Goal: Communication & Community: Answer question/provide support

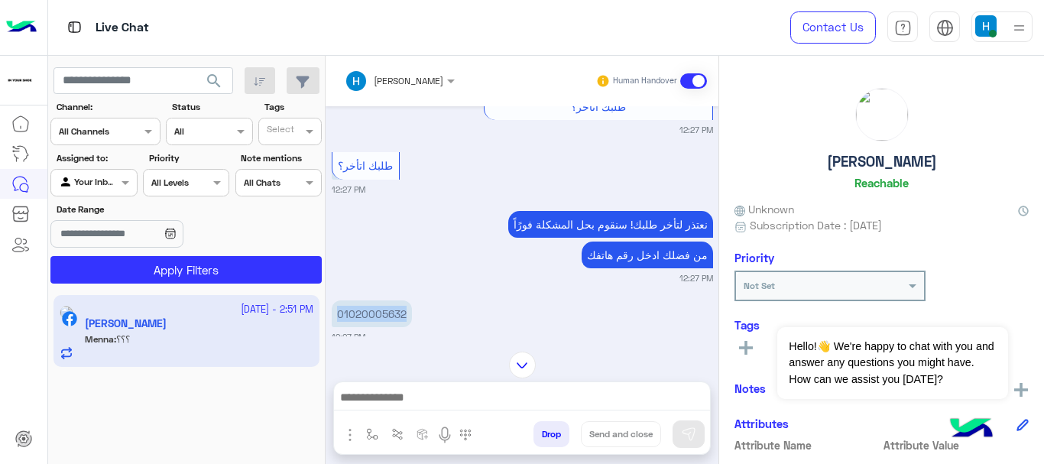
scroll to position [688, 0]
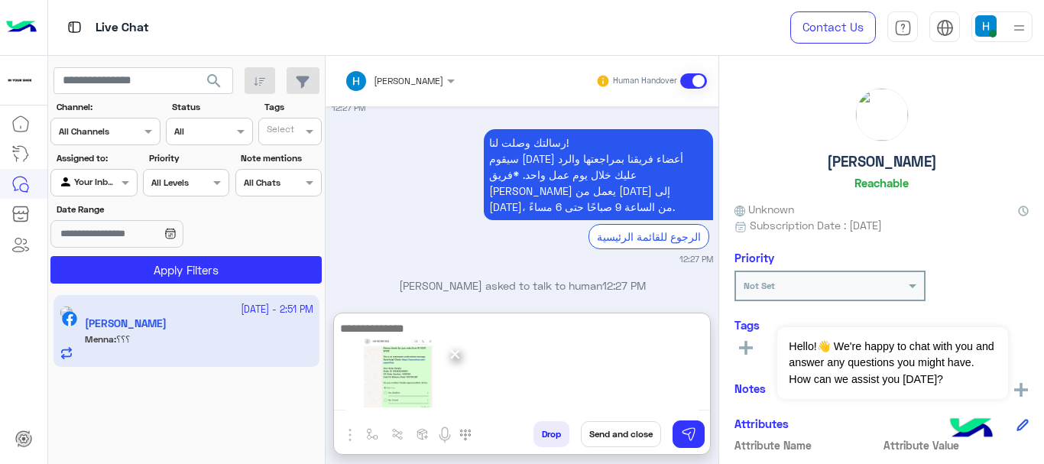
click at [407, 326] on textarea at bounding box center [522, 365] width 376 height 92
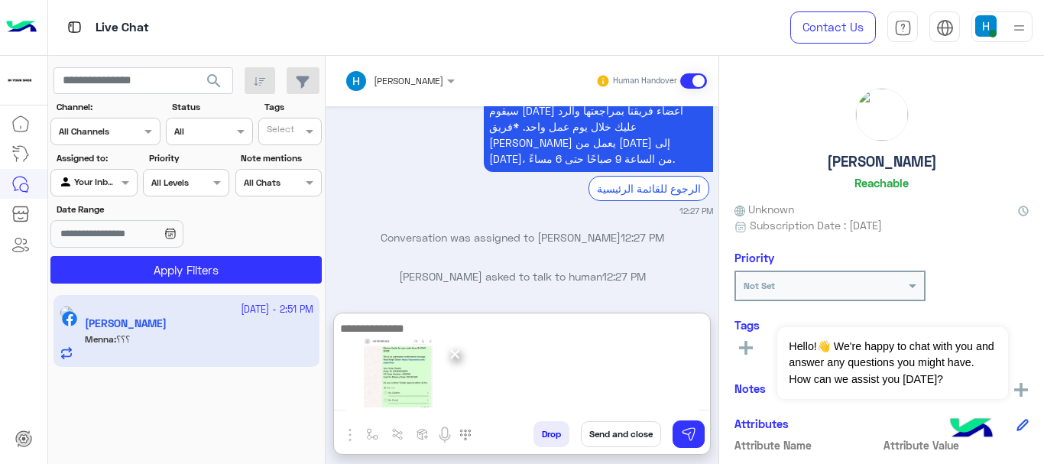
scroll to position [1790, 0]
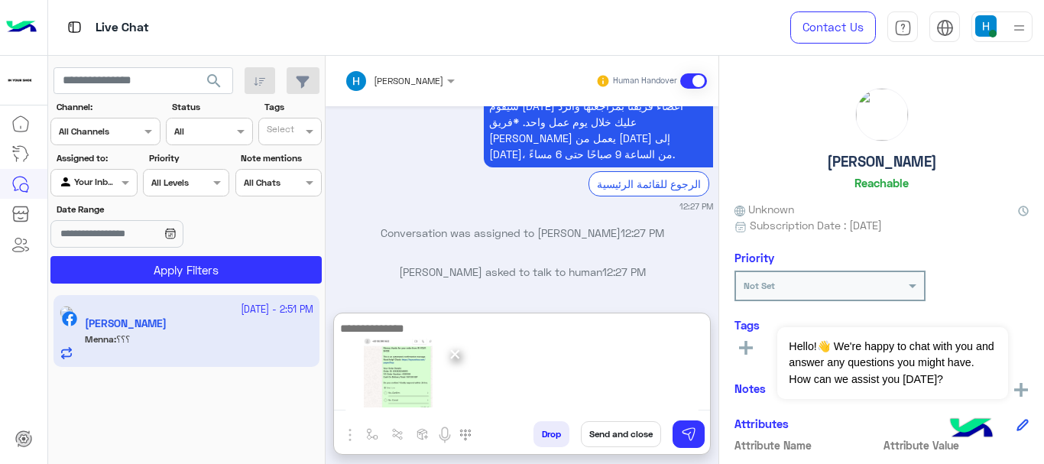
click at [433, 321] on textarea at bounding box center [522, 365] width 376 height 92
click at [352, 327] on textarea at bounding box center [522, 365] width 376 height 92
click at [433, 329] on textarea at bounding box center [522, 365] width 376 height 92
click at [550, 327] on textarea at bounding box center [522, 365] width 376 height 92
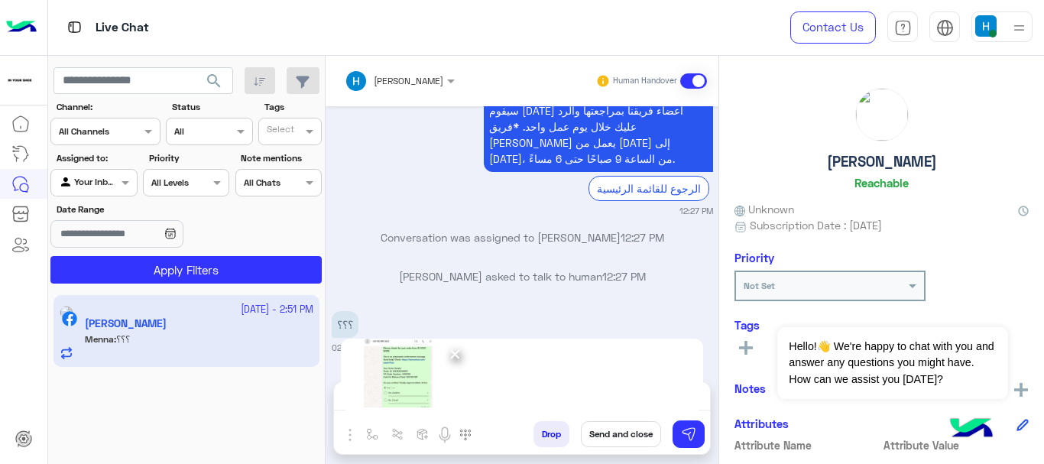
scroll to position [1721, 0]
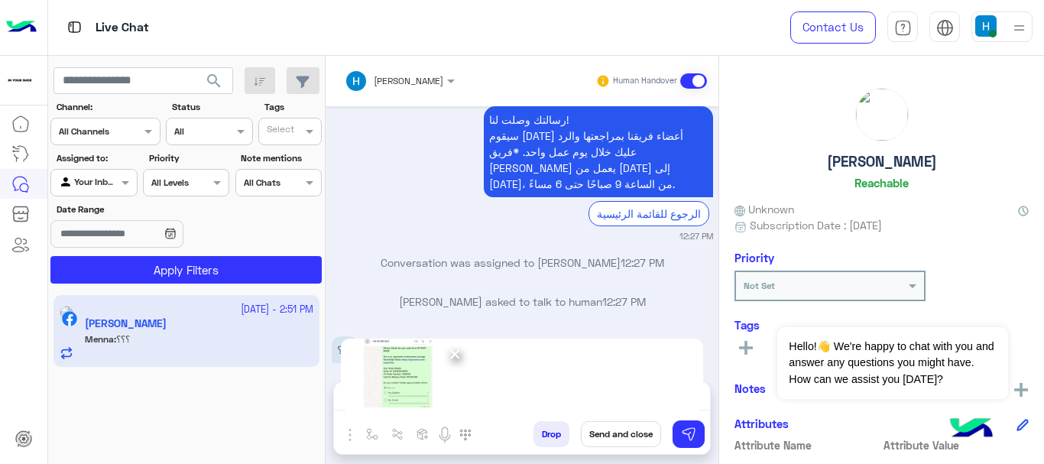
click at [393, 314] on div "[PERSON_NAME] Human Handover [DATE] استفسار آخر 12:26 PM مشكلة فى طلبك 12:26 PM…" at bounding box center [522, 263] width 393 height 414
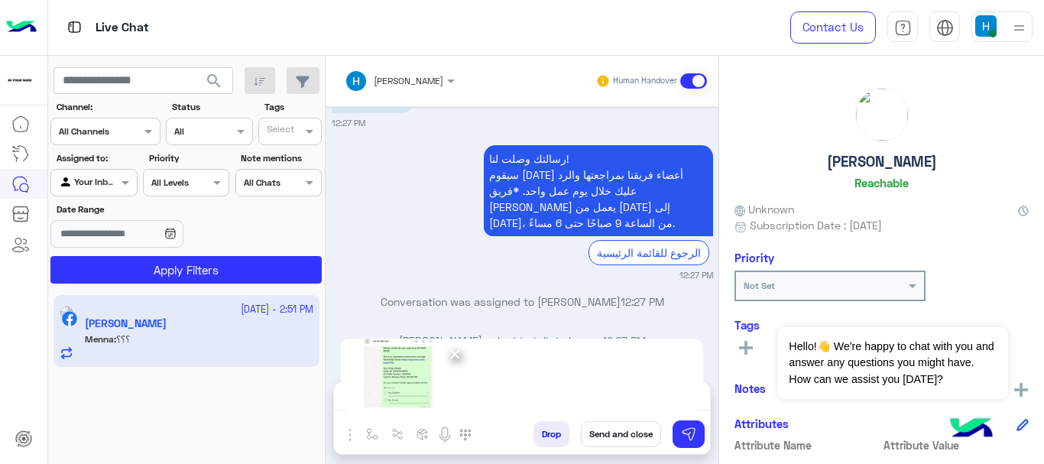
click at [654, 332] on div "[PERSON_NAME] asked to talk to human 12:27 PM" at bounding box center [522, 346] width 381 height 28
click at [683, 433] on img at bounding box center [688, 434] width 15 height 15
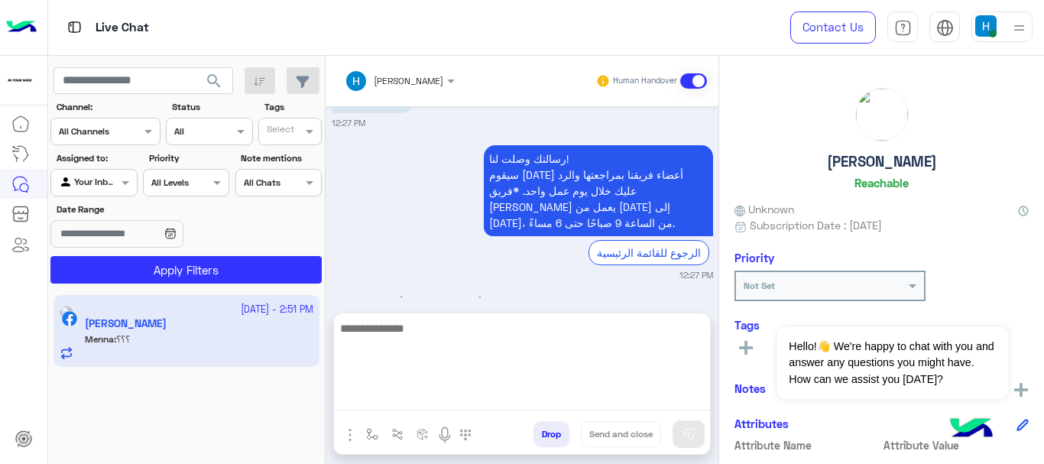
click at [491, 403] on textarea at bounding box center [522, 365] width 376 height 92
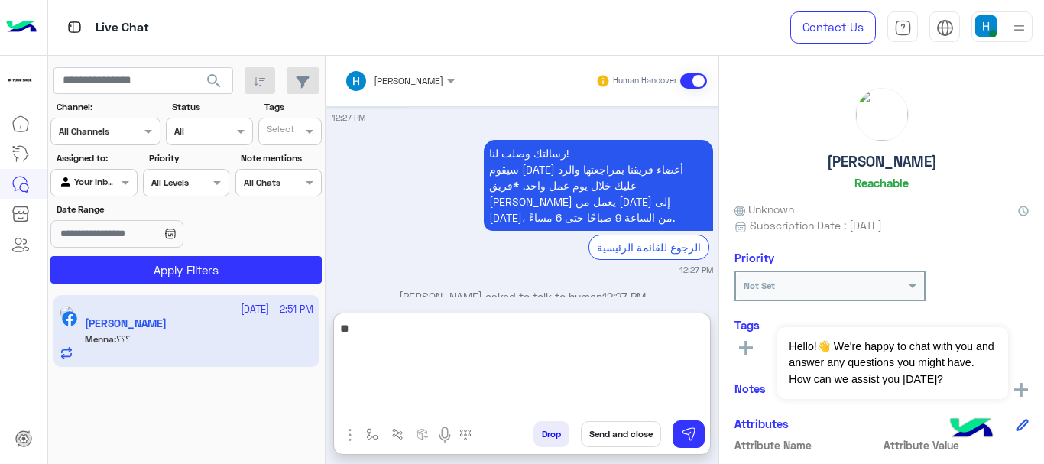
type textarea "*"
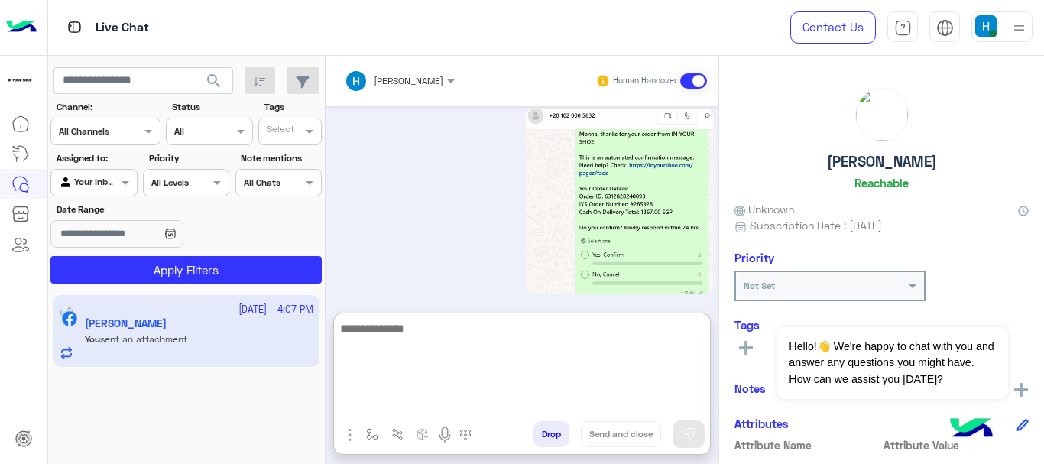
click at [499, 372] on textarea at bounding box center [522, 365] width 376 height 92
click at [498, 345] on textarea at bounding box center [522, 365] width 376 height 92
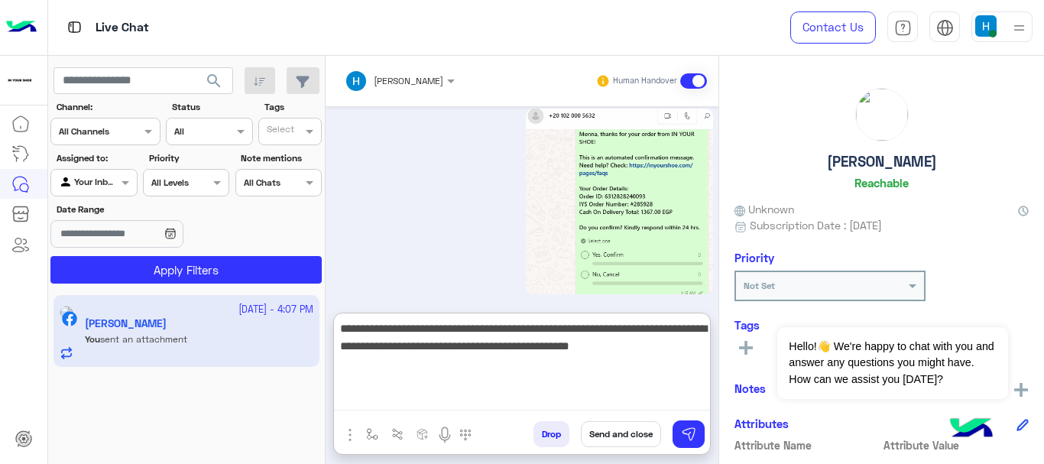
type textarea "**********"
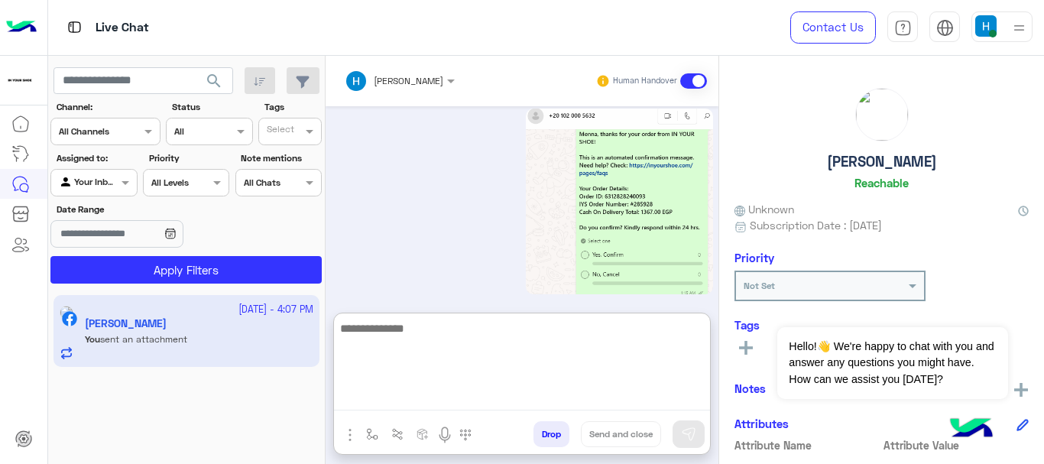
scroll to position [2137, 0]
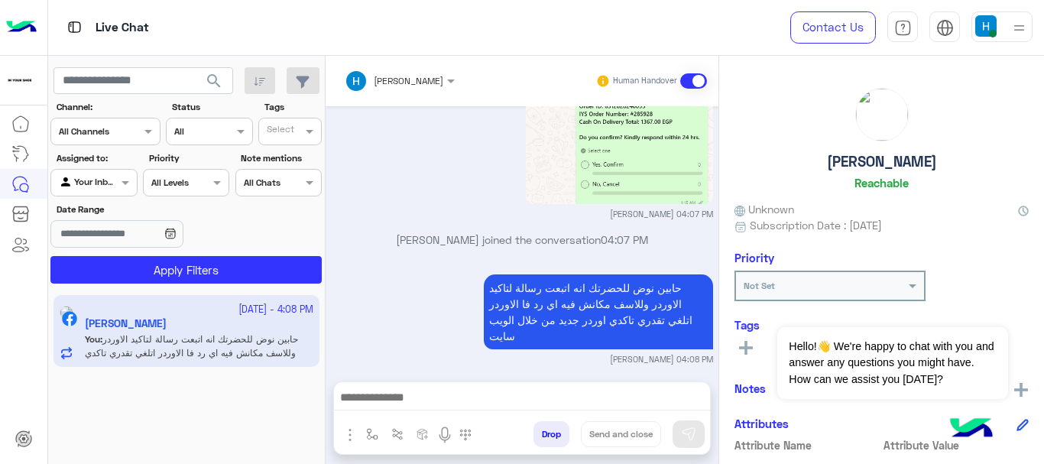
click at [647, 274] on p "حابين نوض للحضرتك انه اتبعت رسالة لتاكيد الاوردر وللاسف مكانش فيه اي رد فا الاو…" at bounding box center [598, 311] width 229 height 75
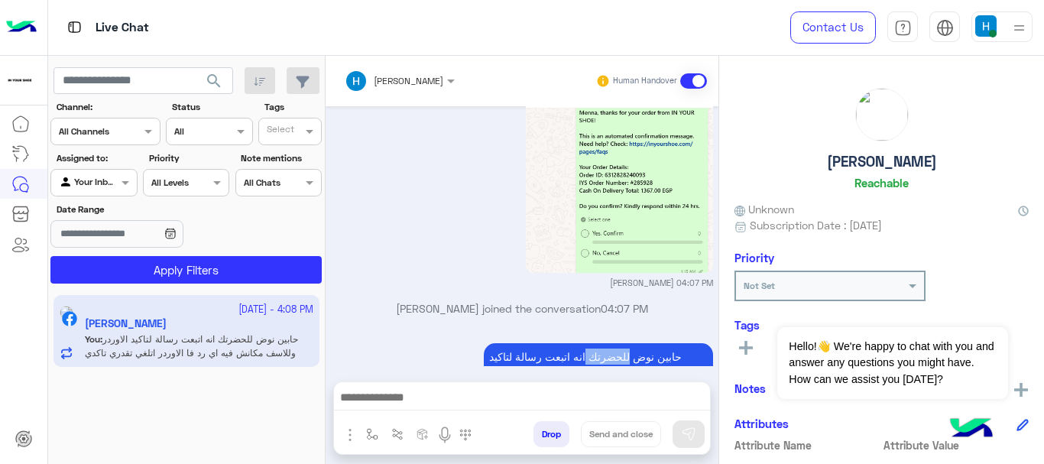
click at [647, 267] on div "[DATE] استفسار آخر 12:26 PM مشكلة فى طلبك 12:26 PM من فضلك اختار سبب المشكلة اس…" at bounding box center [522, 236] width 393 height 260
click at [639, 343] on p "حابين نوض للحضرتك انه اتبعت رسالة لتاكيد الاوردر وللاسف مكانش فيه اي رد فا الاو…" at bounding box center [598, 380] width 229 height 75
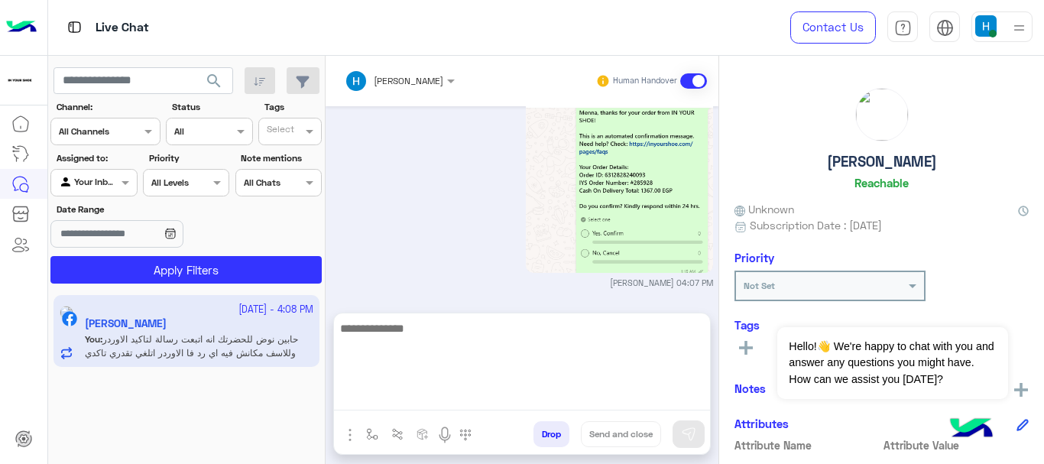
click at [589, 393] on textarea at bounding box center [522, 365] width 376 height 92
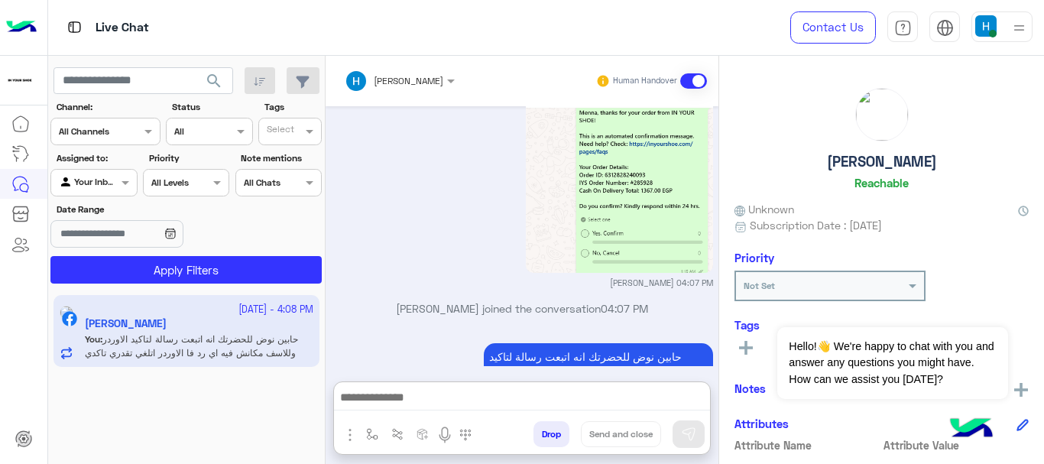
click at [505, 267] on div "[DATE] استفسار آخر 12:26 PM مشكلة فى طلبك 12:26 PM من فضلك اختار سبب المشكلة اس…" at bounding box center [522, 236] width 393 height 260
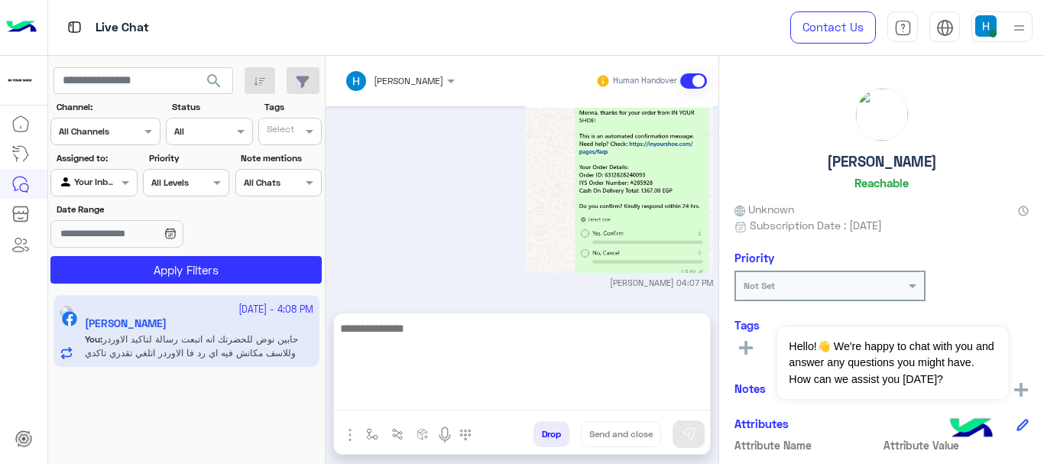
click at [632, 391] on textarea at bounding box center [522, 365] width 376 height 92
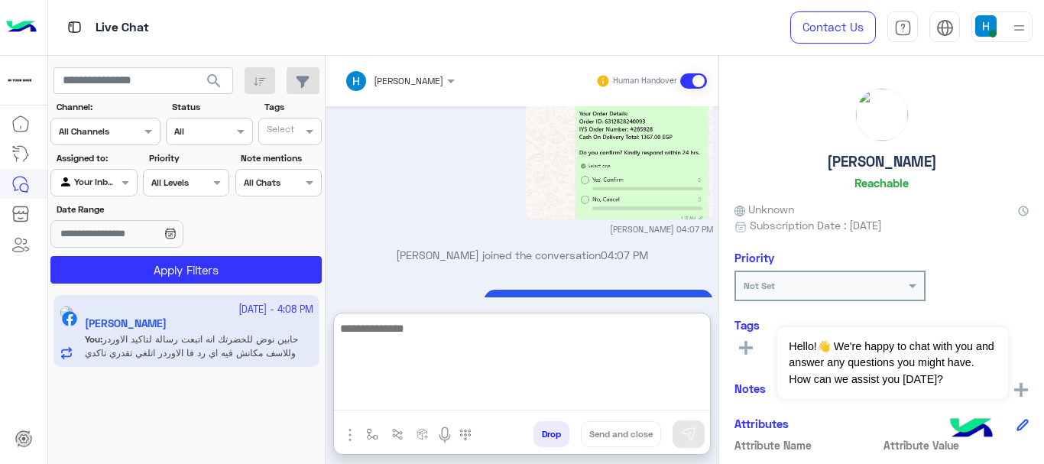
scroll to position [2137, 0]
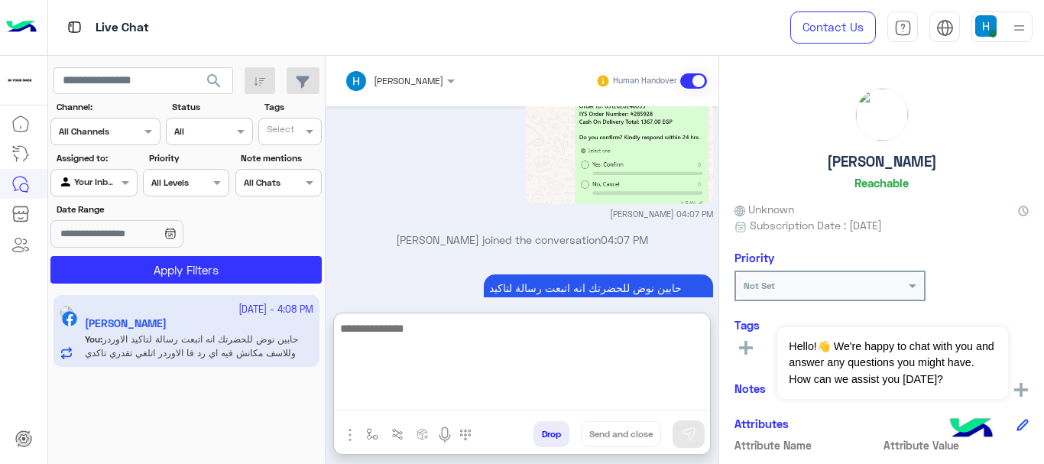
click at [482, 352] on textarea at bounding box center [522, 365] width 376 height 92
type textarea "*"
type textarea "**********"
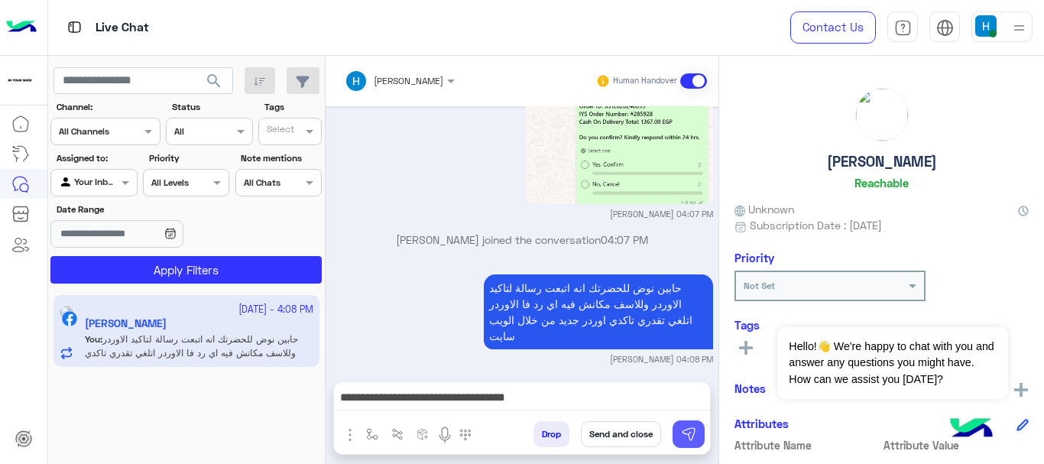
click at [685, 432] on img at bounding box center [688, 434] width 15 height 15
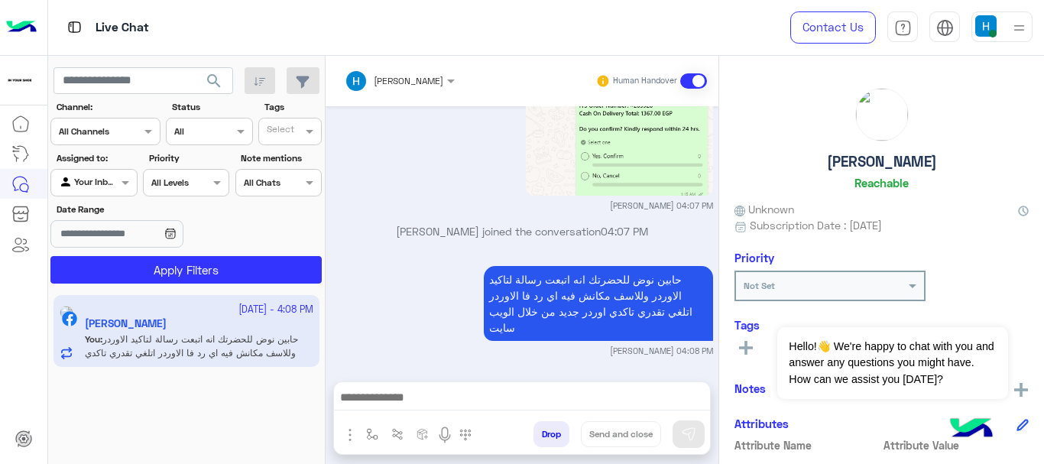
scroll to position [2127, 0]
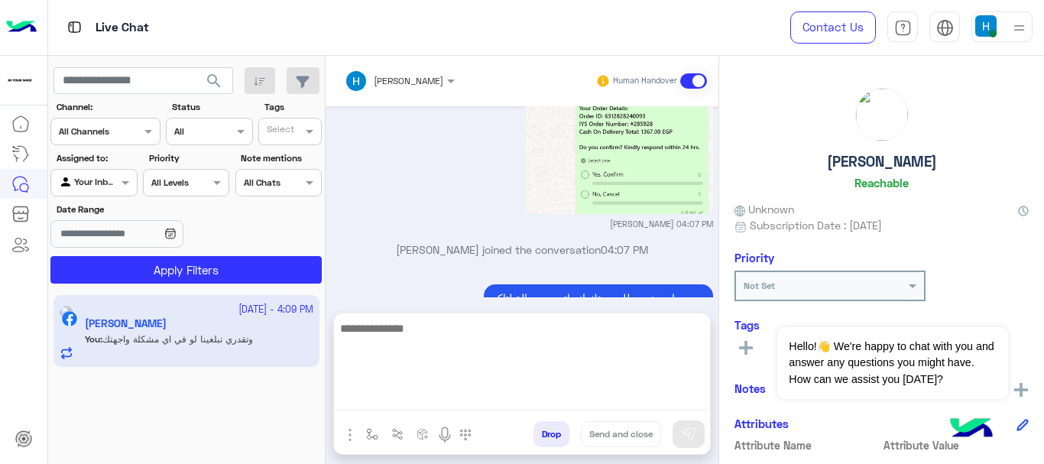
click at [582, 392] on textarea at bounding box center [522, 365] width 376 height 92
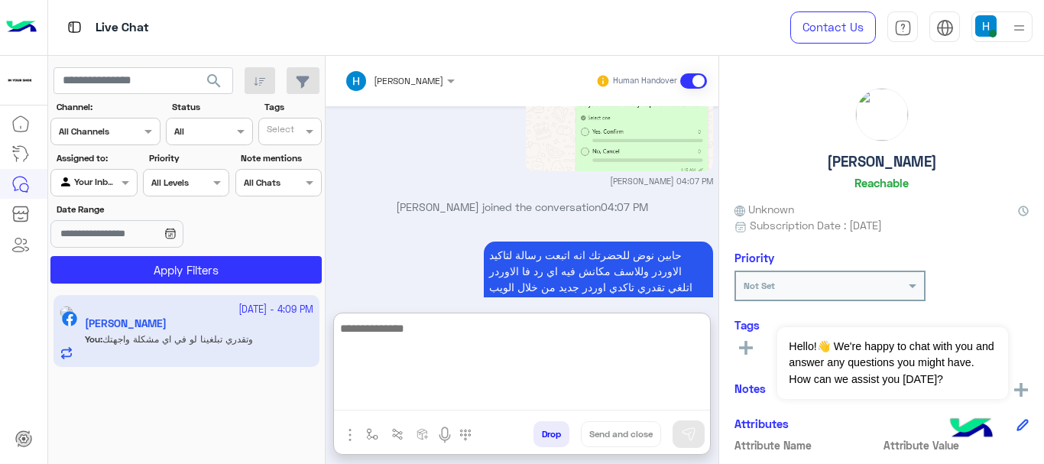
scroll to position [2175, 0]
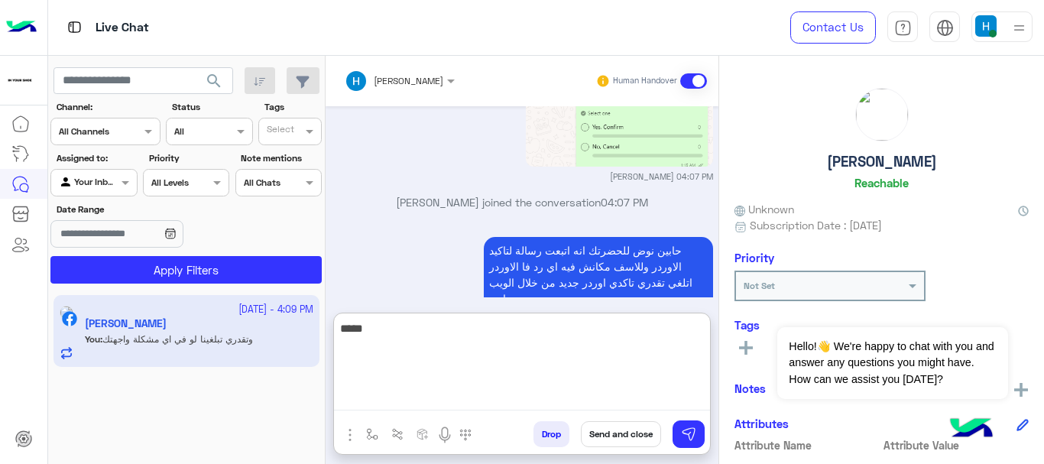
type textarea "****"
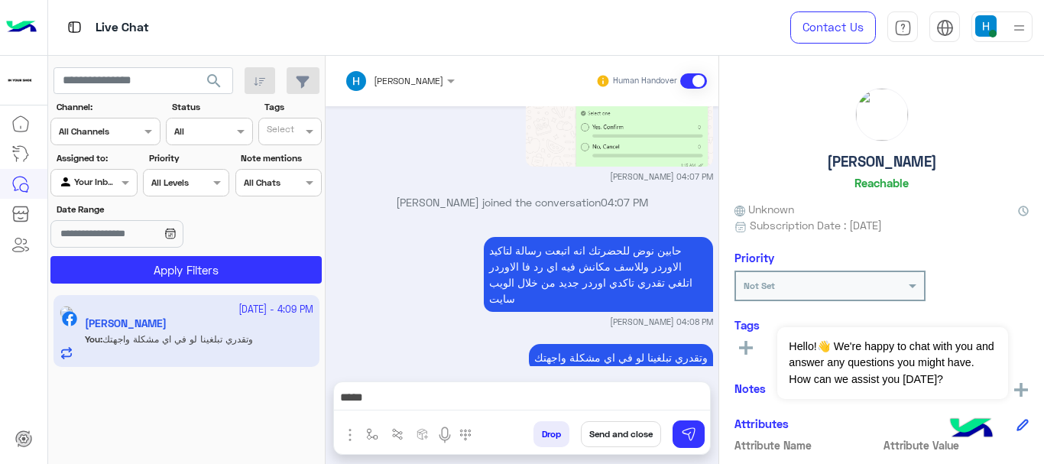
click at [618, 436] on button "Send and close" at bounding box center [621, 434] width 80 height 26
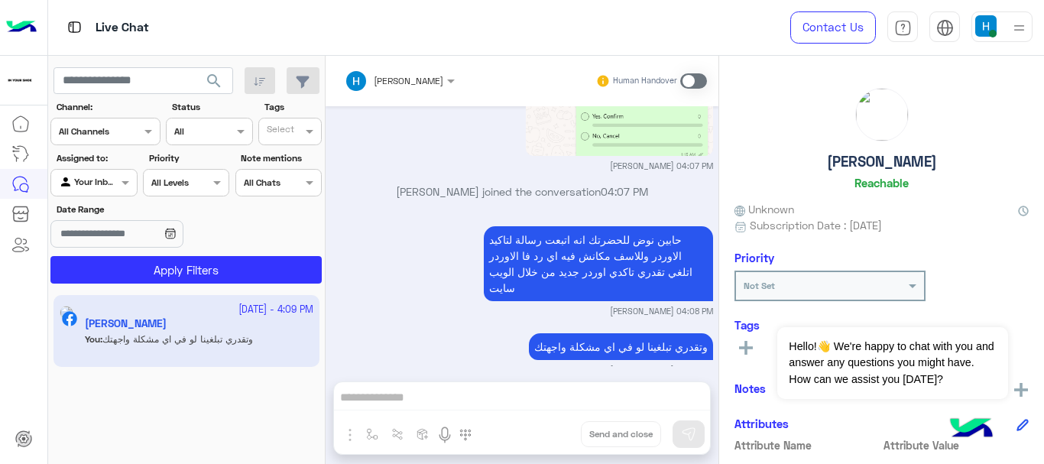
scroll to position [2224, 0]
